Goal: Navigation & Orientation: Find specific page/section

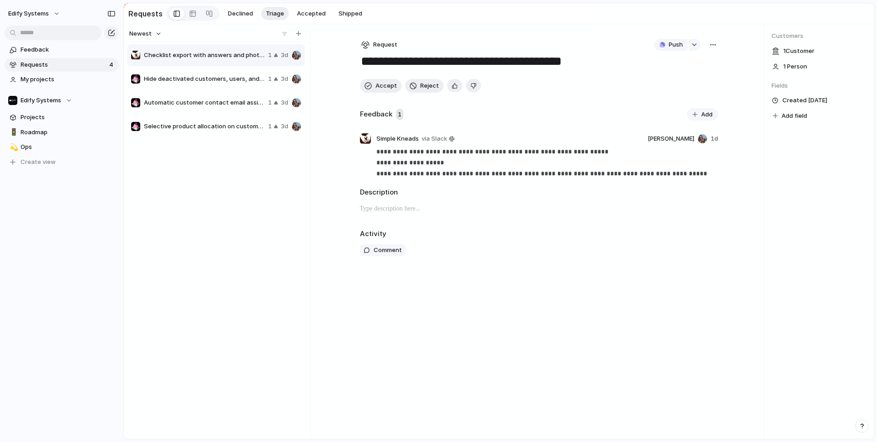
click at [221, 55] on span "Checklist export with answers and photos" at bounding box center [204, 55] width 121 height 9
click at [384, 90] on span "Accept" at bounding box center [385, 85] width 21 height 9
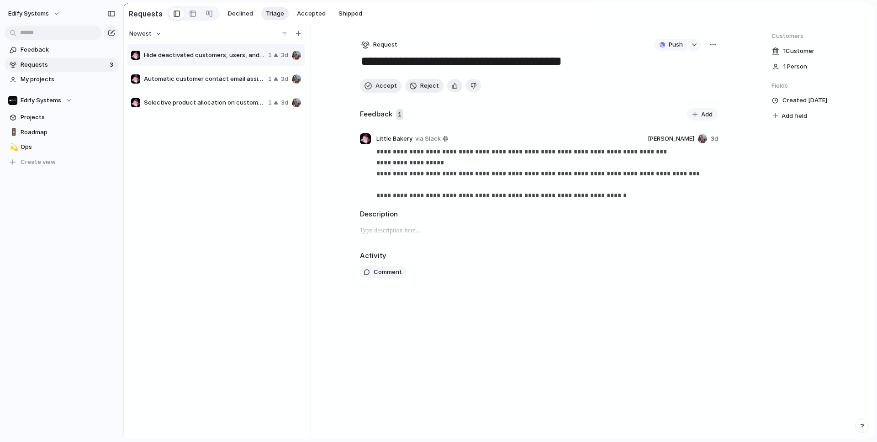
click at [197, 58] on span "Hide deactivated customers, users, and sites" at bounding box center [204, 55] width 121 height 9
click at [36, 150] on span "Ops" at bounding box center [68, 146] width 95 height 9
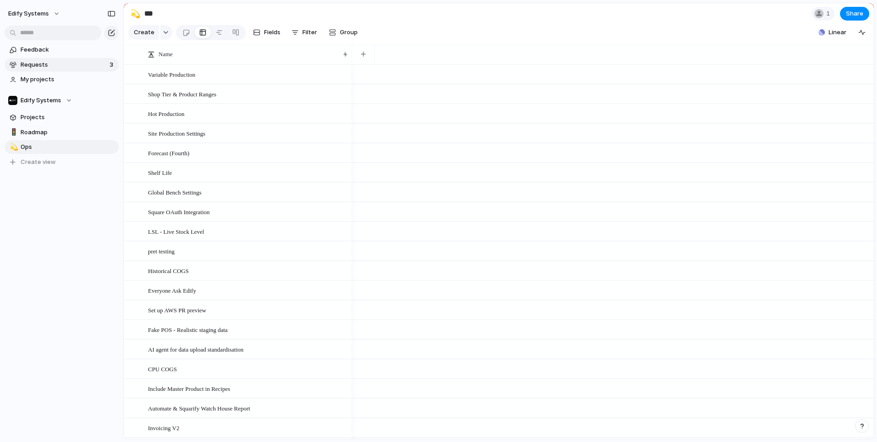
click at [47, 67] on span "Requests" at bounding box center [64, 64] width 86 height 9
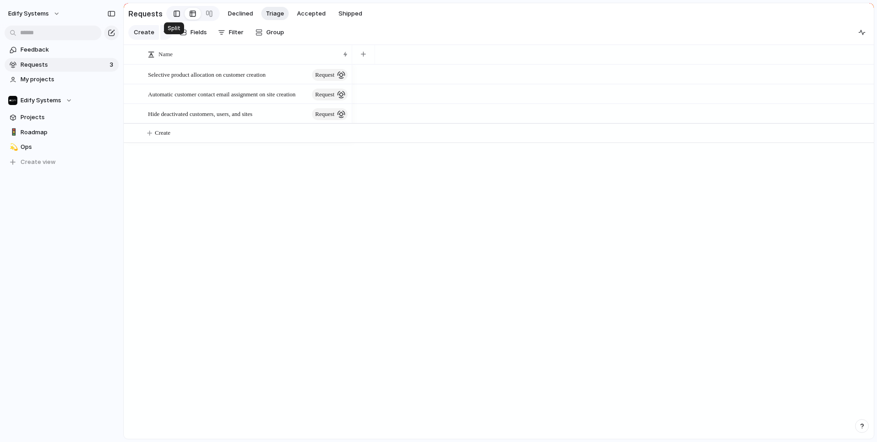
click at [175, 12] on div at bounding box center [177, 14] width 6 height 14
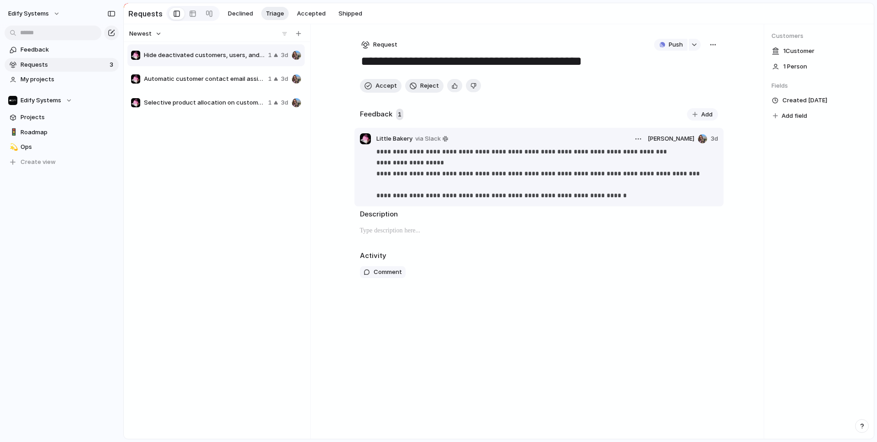
click at [511, 175] on p "**********" at bounding box center [547, 173] width 342 height 55
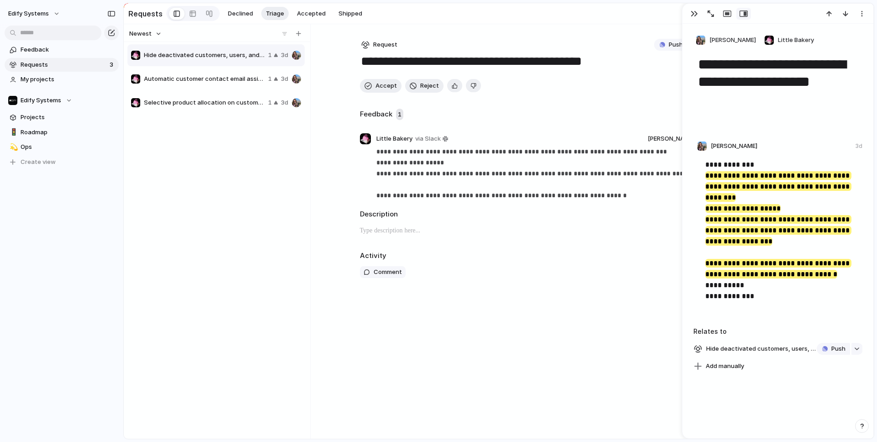
drag, startPoint x: 696, startPoint y: 63, endPoint x: 732, endPoint y: 101, distance: 52.7
click at [732, 101] on textarea "**********" at bounding box center [778, 82] width 162 height 54
click at [724, 215] on mark "**********" at bounding box center [778, 246] width 146 height 63
click at [664, 236] on p at bounding box center [539, 230] width 358 height 11
click at [695, 12] on div "button" at bounding box center [693, 13] width 7 height 7
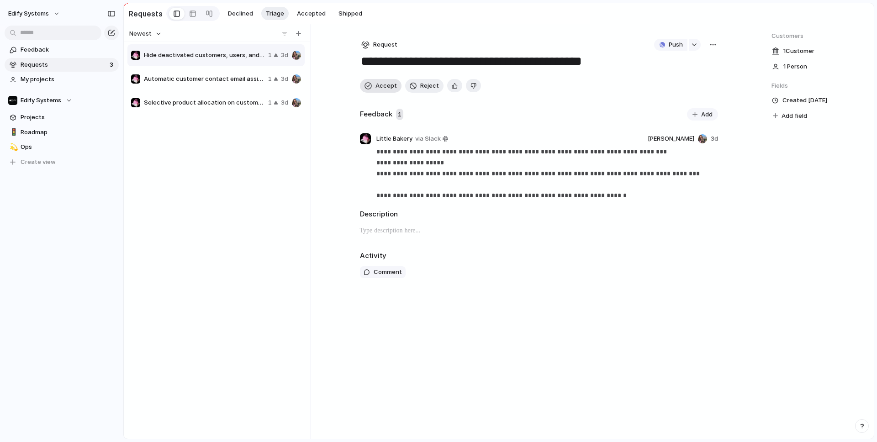
click at [380, 90] on span "Accept" at bounding box center [385, 85] width 21 height 9
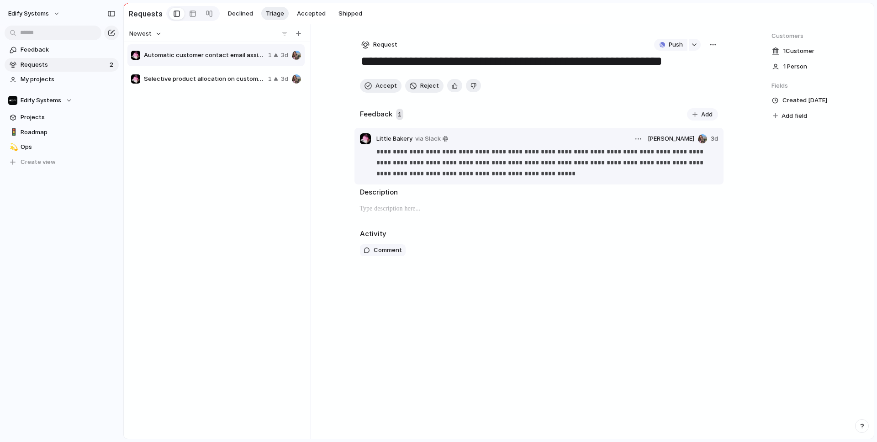
click at [474, 170] on p "**********" at bounding box center [547, 162] width 342 height 33
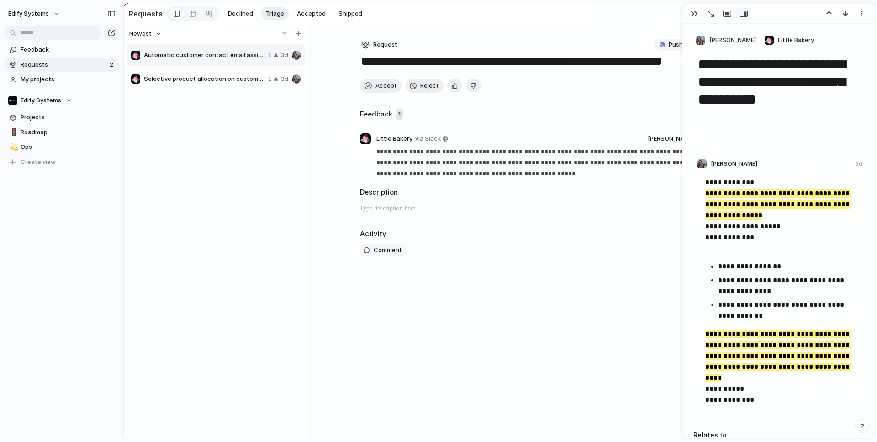
click at [721, 82] on textarea "**********" at bounding box center [778, 91] width 162 height 72
click at [730, 90] on textarea "**********" at bounding box center [778, 91] width 162 height 72
click at [537, 302] on div "**********" at bounding box center [538, 231] width 387 height 415
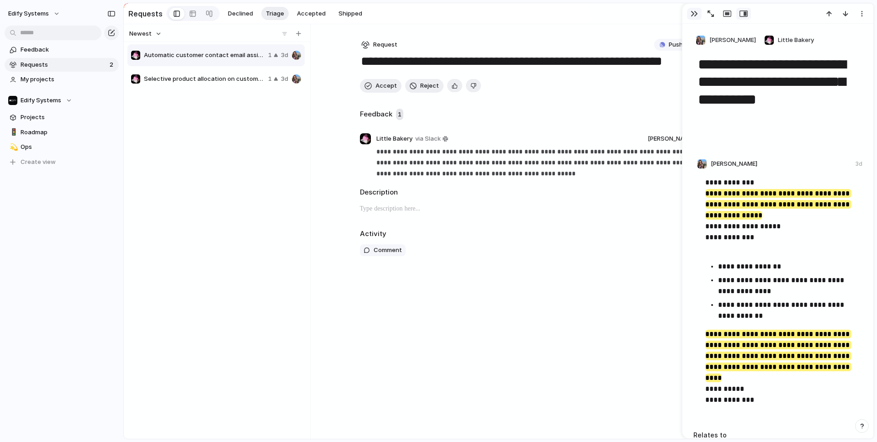
click at [694, 13] on div "button" at bounding box center [693, 13] width 7 height 7
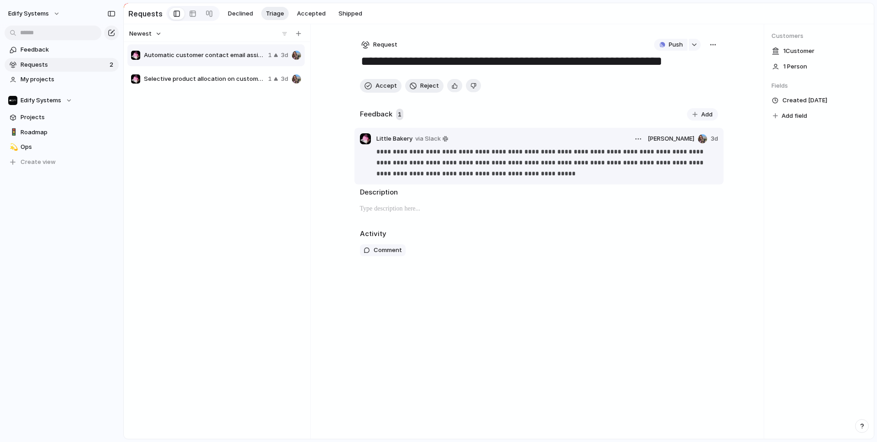
click at [517, 167] on p "**********" at bounding box center [547, 162] width 342 height 33
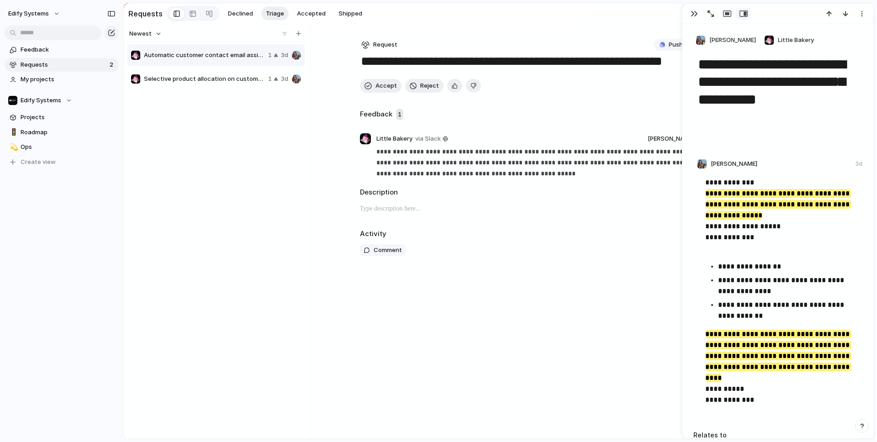
scroll to position [63, 0]
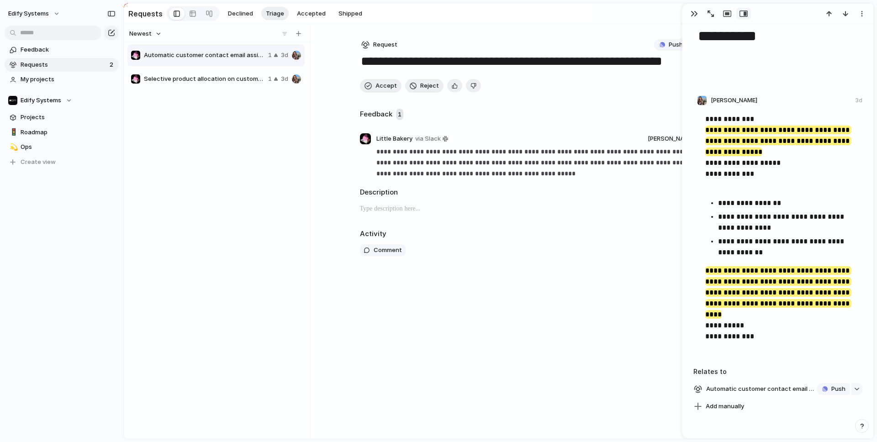
click at [621, 343] on div "**********" at bounding box center [538, 231] width 387 height 415
click at [694, 14] on div "button" at bounding box center [693, 13] width 7 height 7
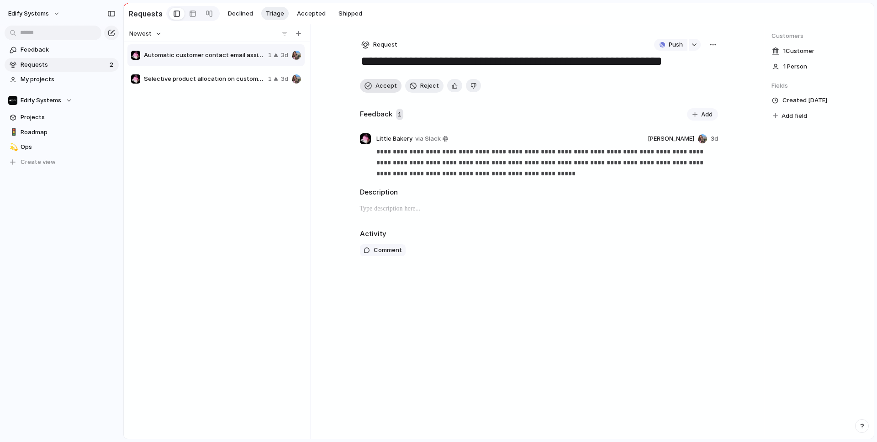
click at [382, 90] on span "Accept" at bounding box center [385, 85] width 21 height 9
type textarea "**********"
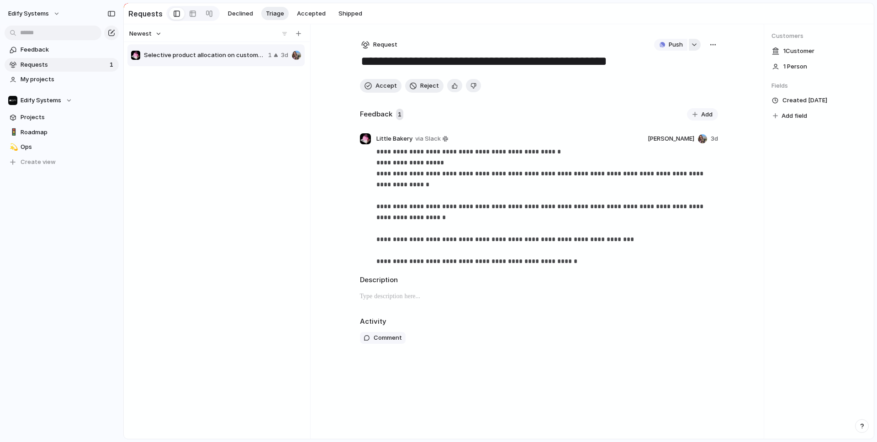
click at [695, 47] on div "button" at bounding box center [694, 45] width 6 height 4
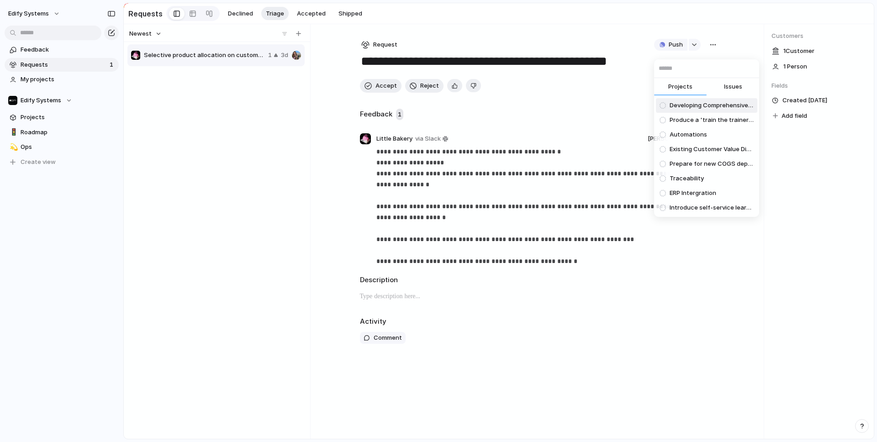
click at [736, 89] on span "Issues" at bounding box center [733, 86] width 18 height 9
click at [694, 71] on input "text" at bounding box center [706, 68] width 105 height 18
type input "***"
click at [792, 310] on div "*** Projects Issues Unit Cost of CPU product should be the "Cost of the Ingredi…" at bounding box center [438, 221] width 877 height 442
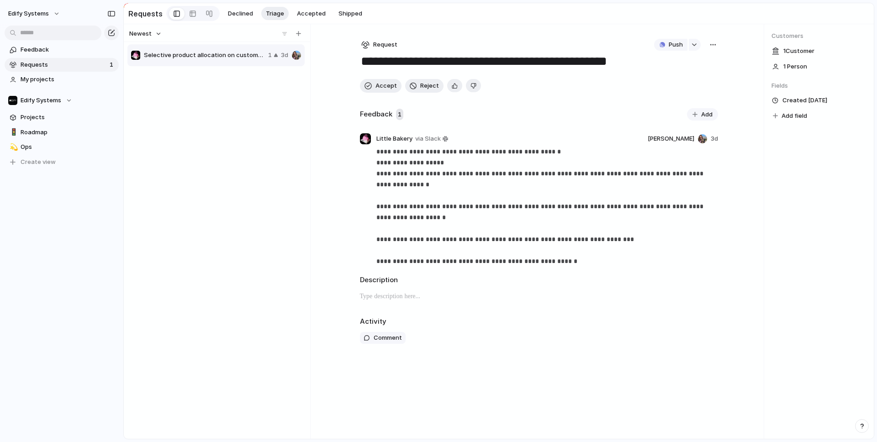
click at [712, 48] on div "button" at bounding box center [712, 44] width 7 height 7
click at [378, 90] on div "Copy link Merge Move to Delete" at bounding box center [438, 221] width 877 height 442
click at [384, 90] on span "Accept" at bounding box center [385, 85] width 21 height 9
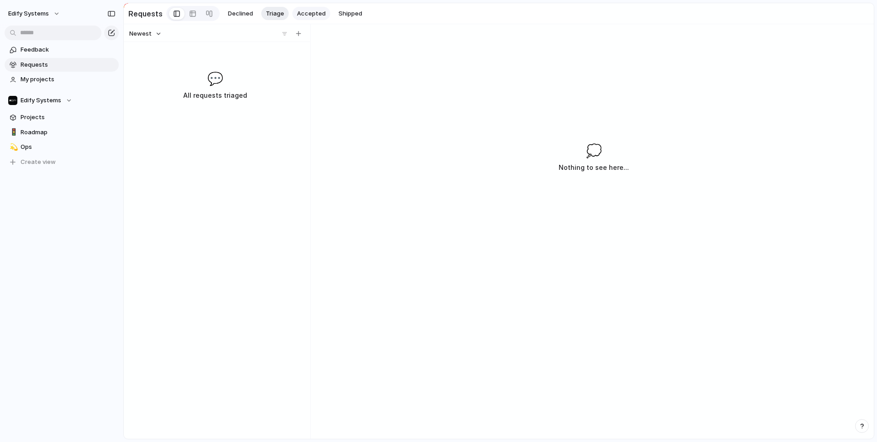
click at [302, 13] on span "Accepted" at bounding box center [311, 13] width 29 height 9
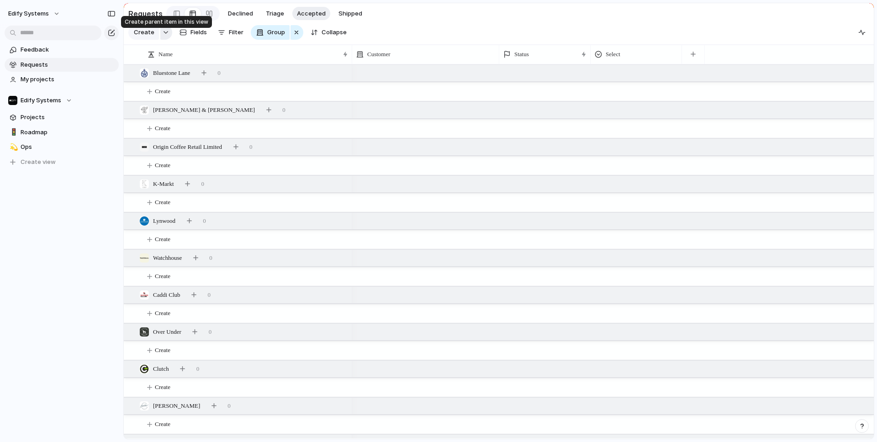
click at [163, 34] on div "button" at bounding box center [166, 33] width 6 height 4
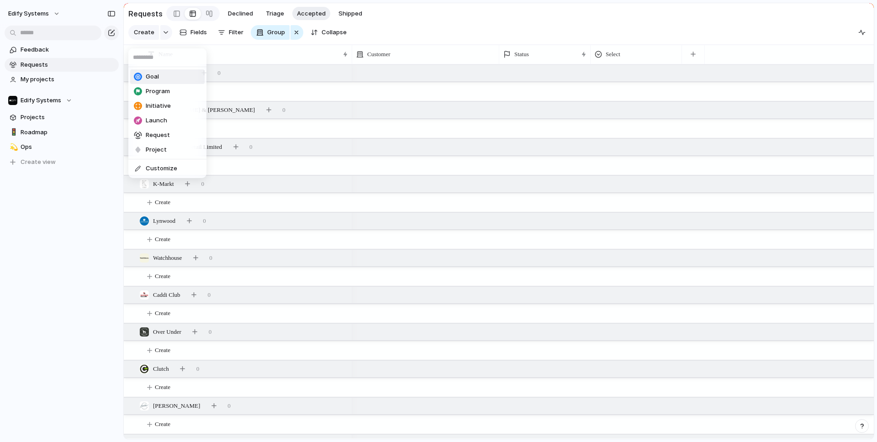
click at [161, 37] on div "Goal Program Initiative Launch Request Project Customize" at bounding box center [438, 221] width 877 height 442
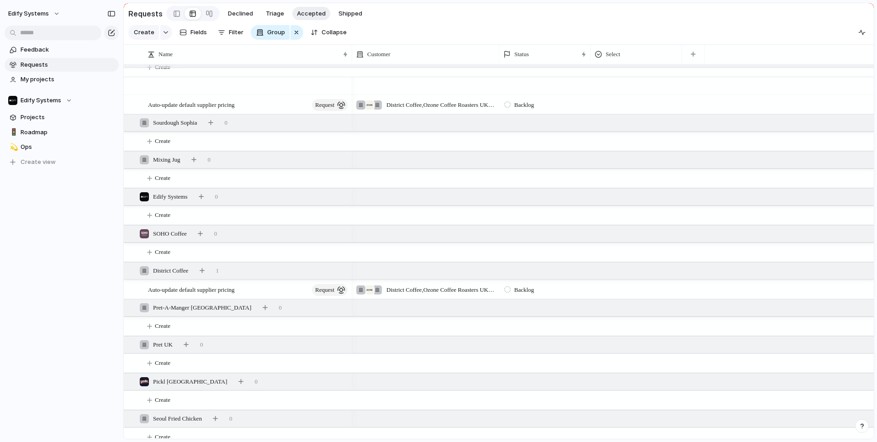
scroll to position [1045, 0]
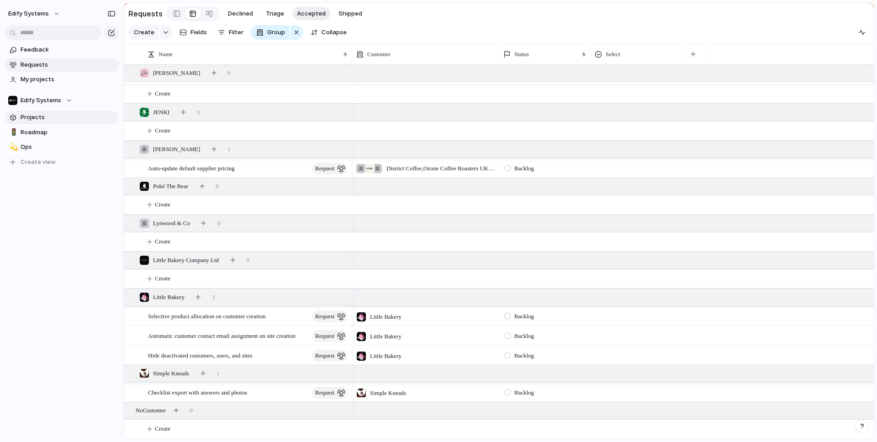
click at [40, 120] on span "Projects" at bounding box center [68, 117] width 95 height 9
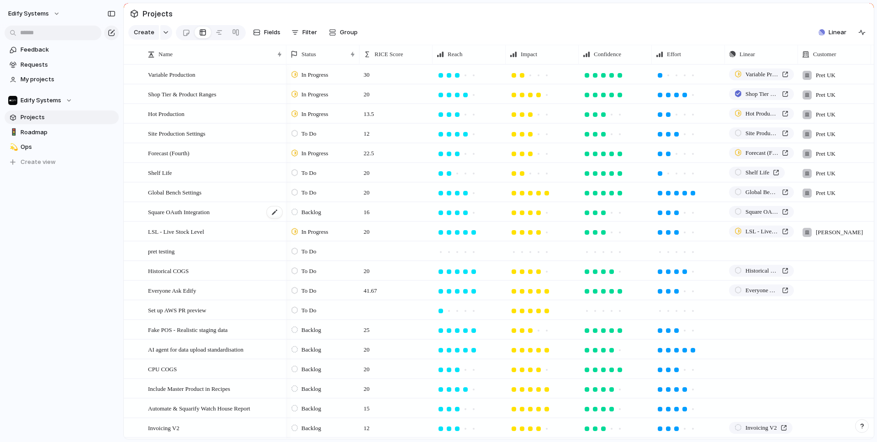
scroll to position [71, 0]
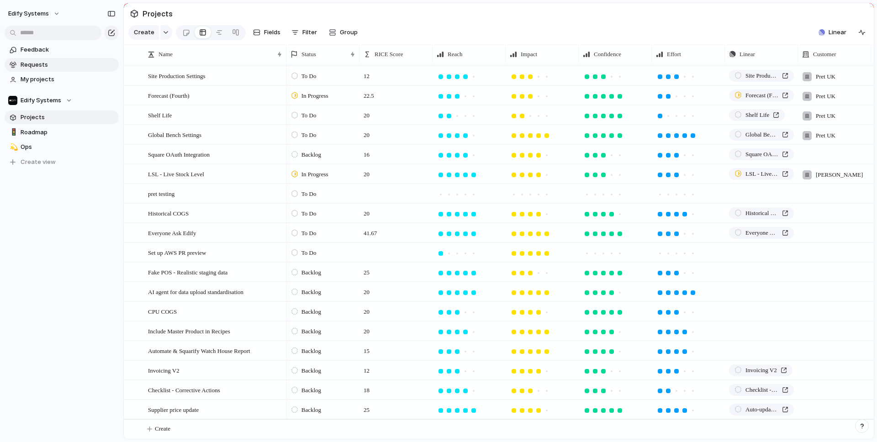
click at [36, 61] on span "Requests" at bounding box center [68, 64] width 95 height 9
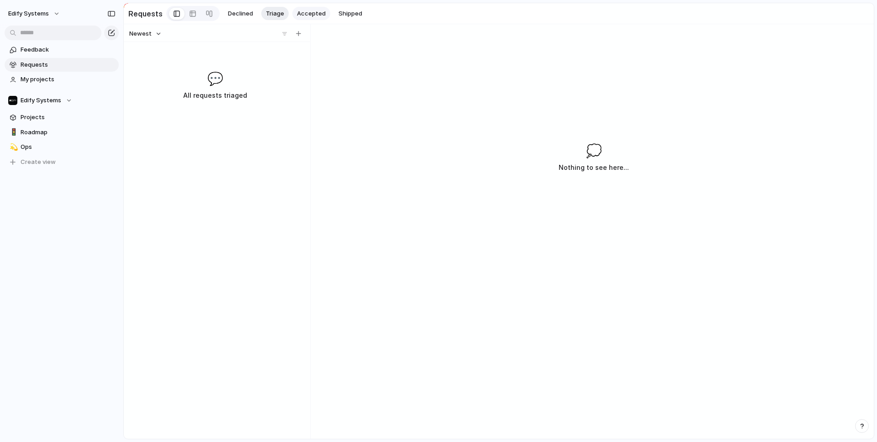
click at [297, 17] on button "Accepted" at bounding box center [311, 14] width 38 height 14
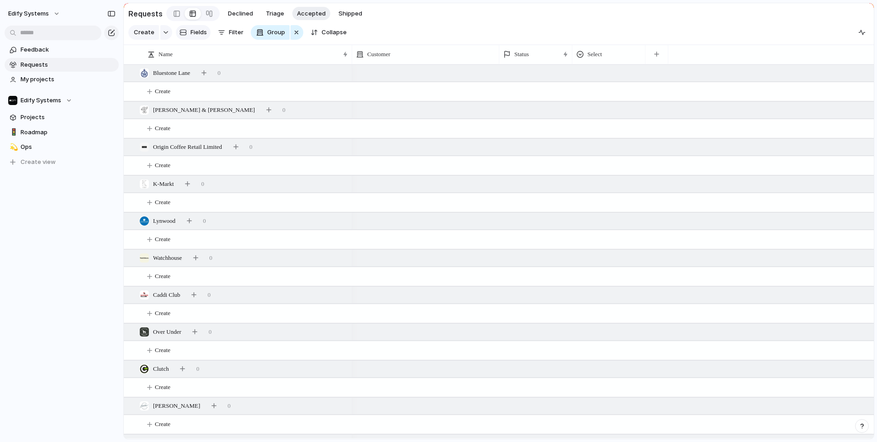
click at [190, 34] on span "Fields" at bounding box center [198, 32] width 16 height 9
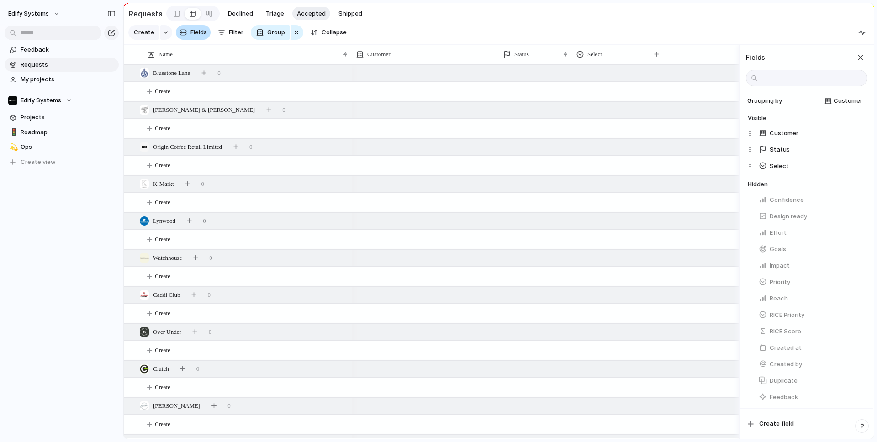
click at [190, 34] on span "Fields" at bounding box center [198, 32] width 16 height 9
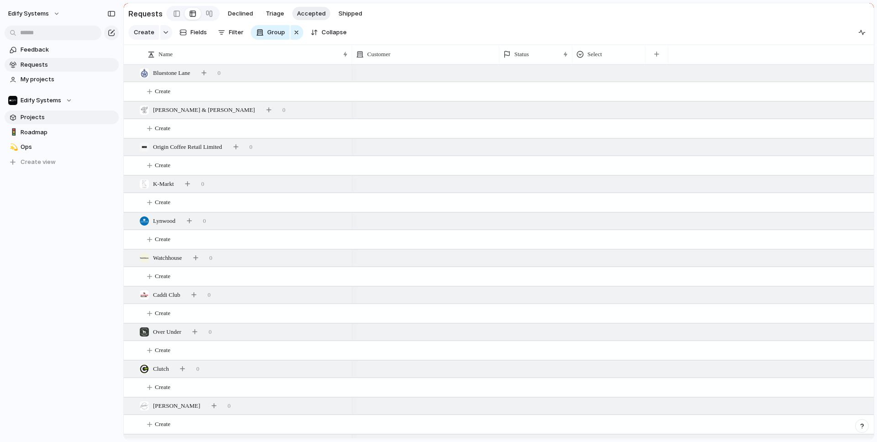
click at [46, 118] on span "Projects" at bounding box center [68, 117] width 95 height 9
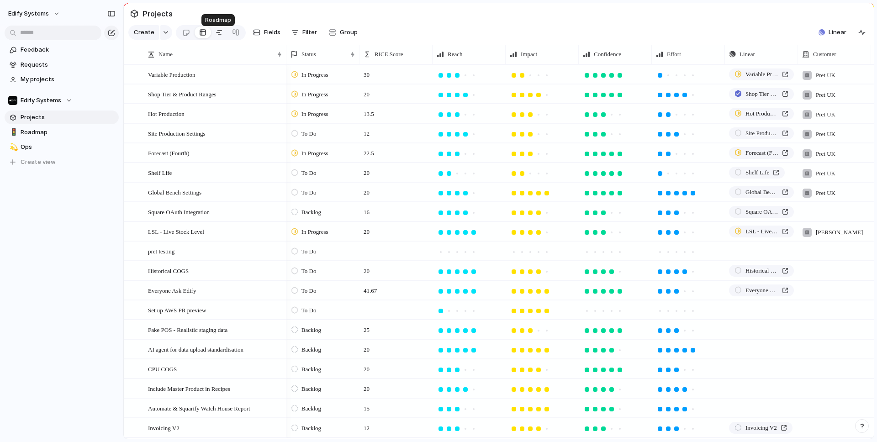
click at [217, 35] on div at bounding box center [219, 32] width 7 height 15
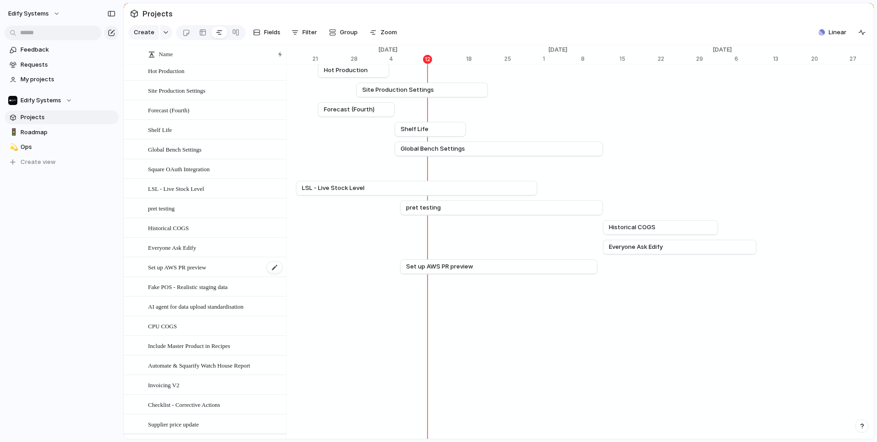
scroll to position [90, 0]
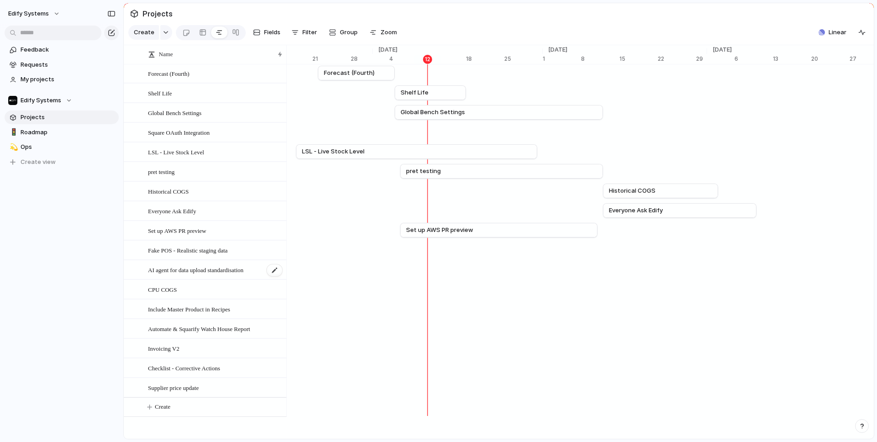
click at [201, 266] on span "AI agent for data upload standardisation" at bounding box center [195, 269] width 95 height 11
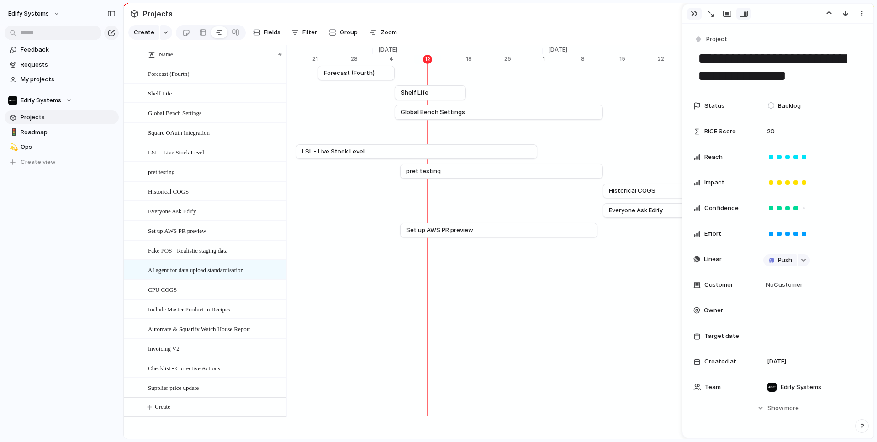
click at [696, 13] on div "button" at bounding box center [693, 13] width 7 height 7
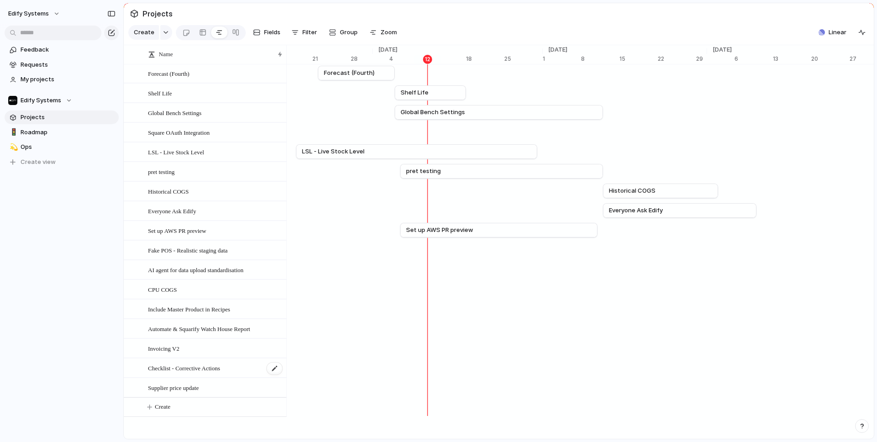
click at [198, 367] on span "Checklist - Corrective Actions" at bounding box center [184, 368] width 72 height 11
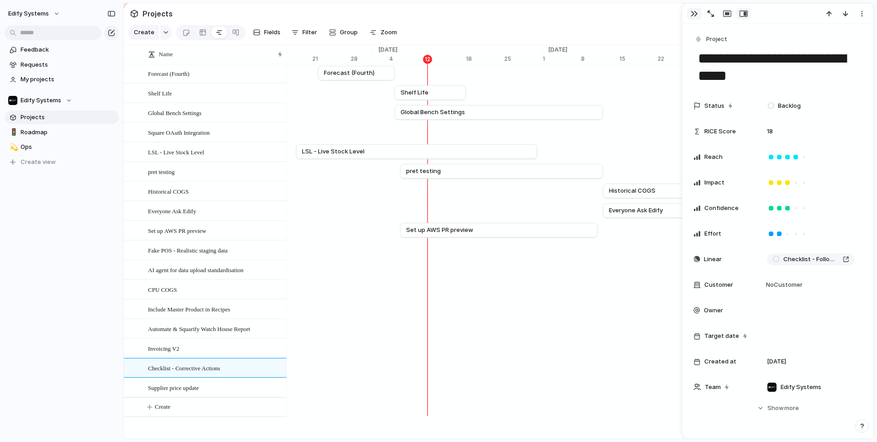
click at [693, 15] on div "button" at bounding box center [693, 13] width 7 height 7
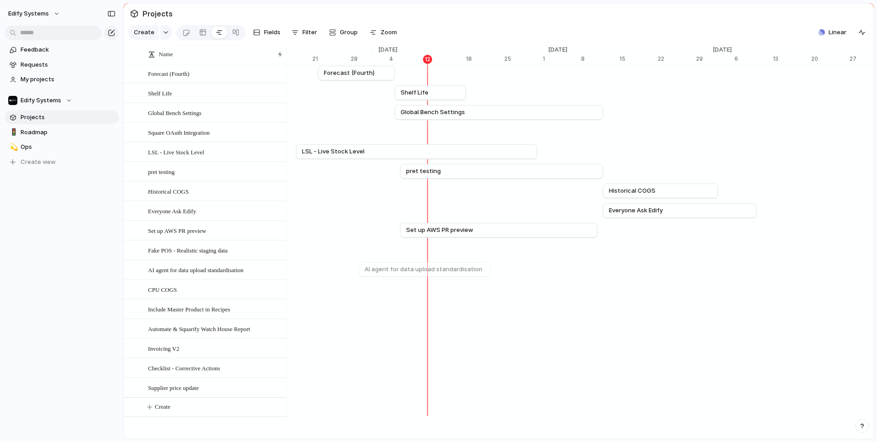
scroll to position [79, 0]
click at [199, 37] on div at bounding box center [202, 32] width 7 height 15
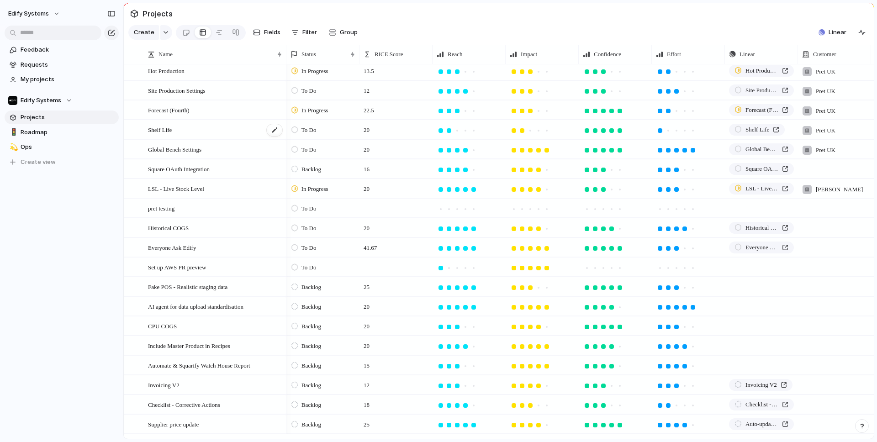
scroll to position [43, 0]
click at [34, 130] on span "Roadmap" at bounding box center [68, 132] width 95 height 9
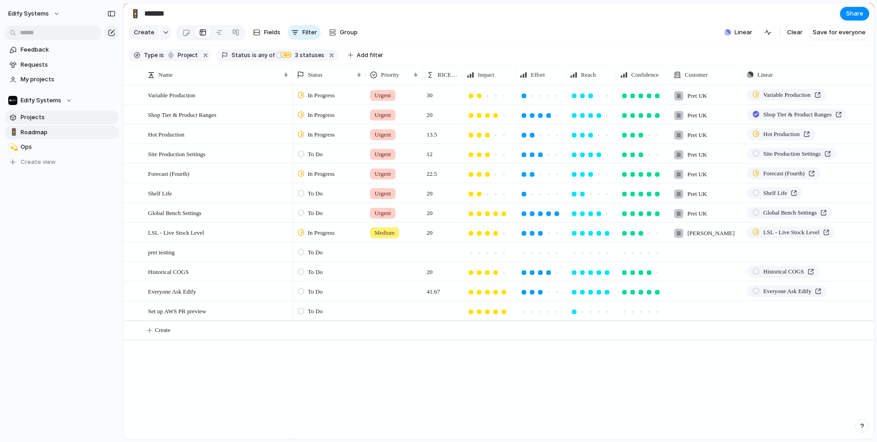
click at [38, 116] on span "Projects" at bounding box center [68, 117] width 95 height 9
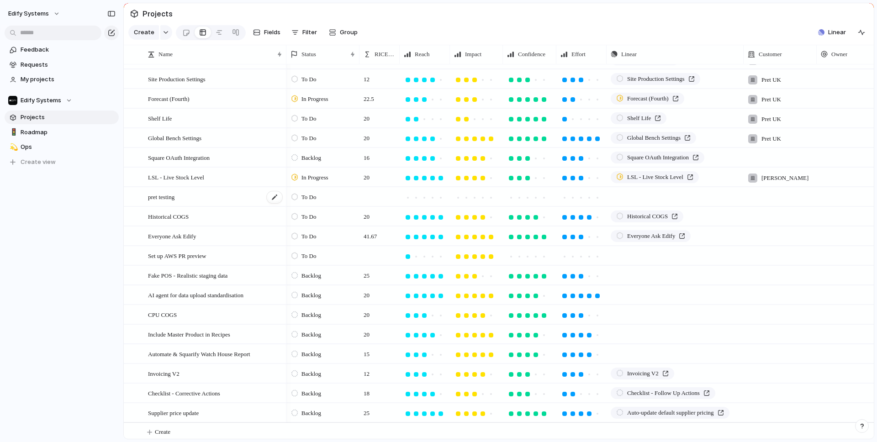
scroll to position [64, 0]
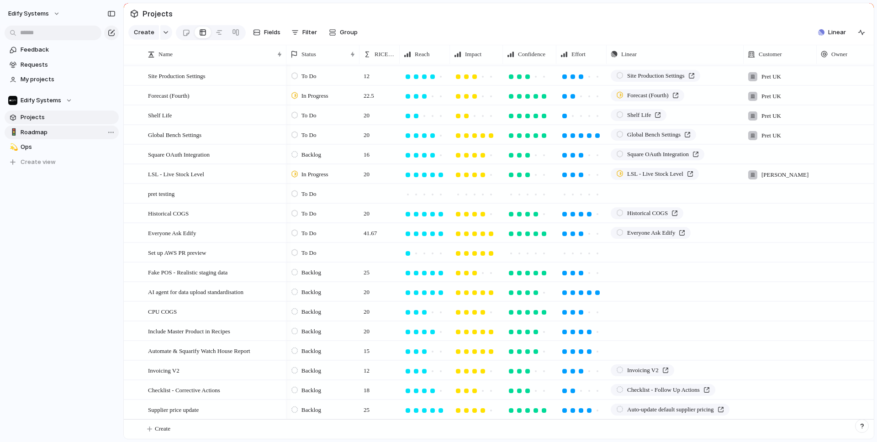
click at [40, 135] on span "Roadmap" at bounding box center [68, 132] width 95 height 9
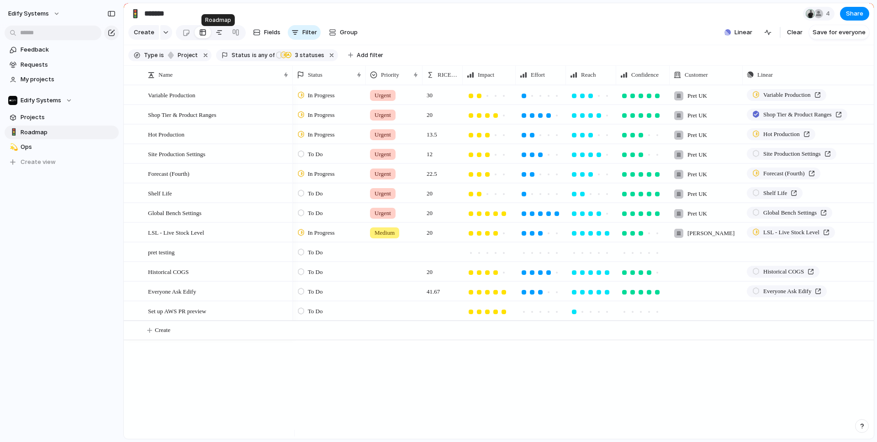
click at [220, 36] on div at bounding box center [219, 32] width 7 height 15
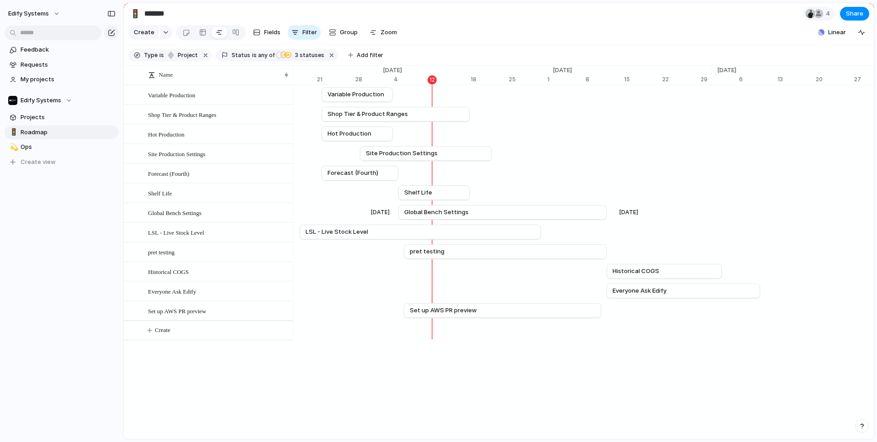
scroll to position [0, 5922]
drag, startPoint x: 41, startPoint y: 134, endPoint x: 40, endPoint y: 113, distance: 21.0
click at [40, 126] on div "🚦 Roadmap 💫 Ops 🚦 Roadmap To pick up a draggable item, press the space bar. Whi…" at bounding box center [62, 147] width 114 height 43
click at [42, 136] on div "🚦 Roadmap 💫 Ops 🚦 Roadmap To pick up a draggable item, press the space bar. Whi…" at bounding box center [62, 147] width 114 height 43
click at [689, 278] on link "Historical COGS" at bounding box center [664, 271] width 103 height 14
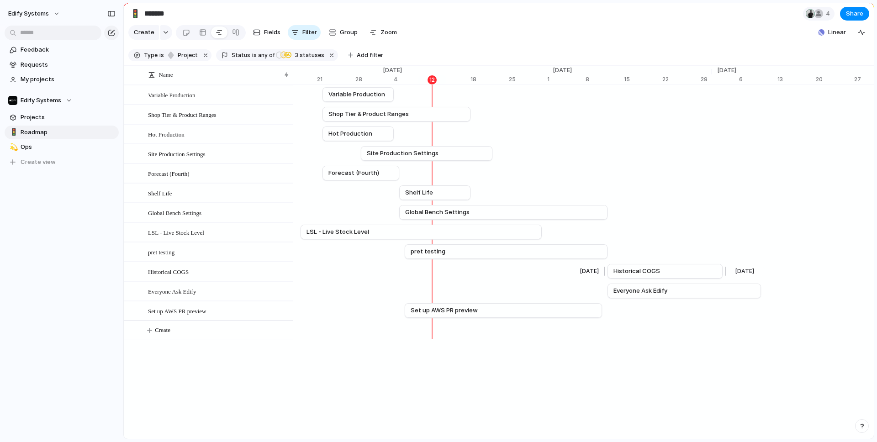
click at [649, 276] on span "Historical COGS" at bounding box center [636, 271] width 47 height 9
click at [644, 275] on span "Historical COGS" at bounding box center [636, 271] width 47 height 9
click at [487, 258] on link "pret testing" at bounding box center [506, 252] width 191 height 14
click at [642, 276] on span "Historical COGS" at bounding box center [636, 271] width 47 height 9
click at [166, 277] on span "Historical COGS" at bounding box center [168, 271] width 41 height 11
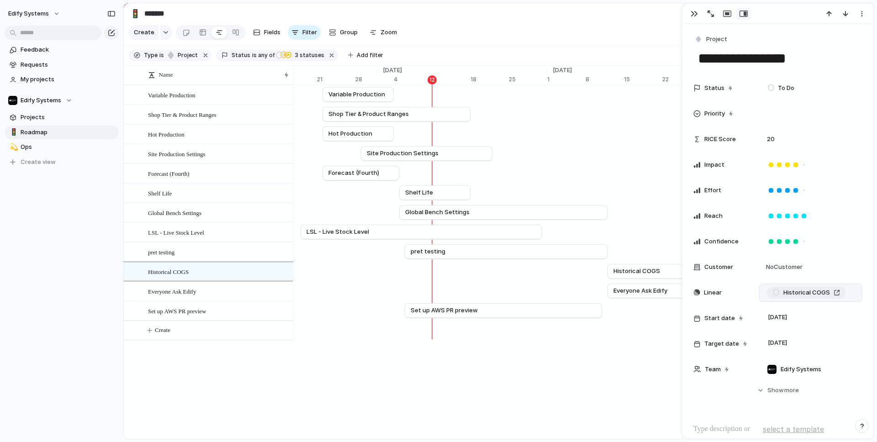
click at [811, 292] on span "Historical COGS" at bounding box center [806, 292] width 47 height 9
click at [693, 12] on div "button" at bounding box center [693, 13] width 7 height 7
